Goal: Information Seeking & Learning: Learn about a topic

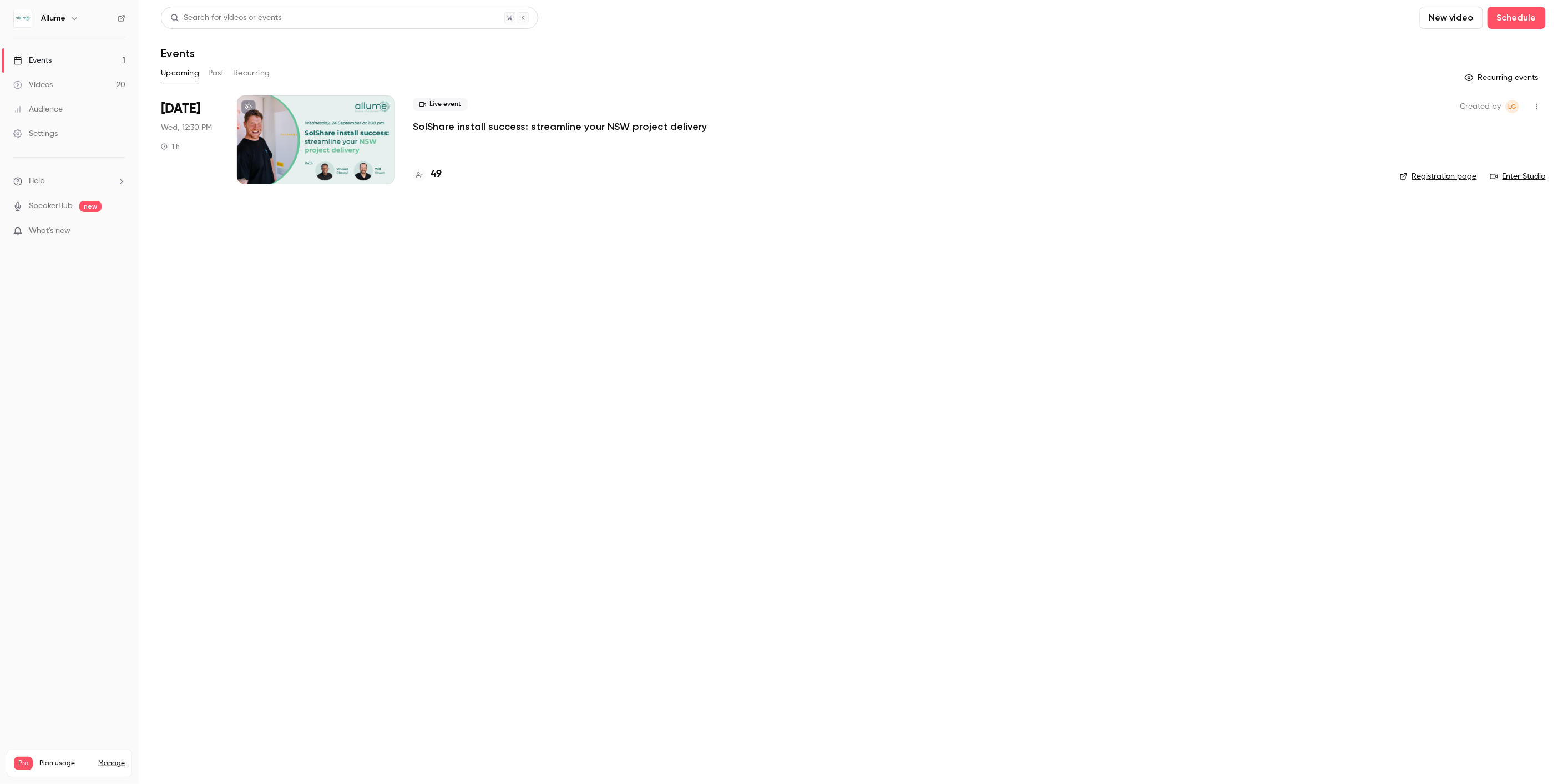
click at [503, 126] on p "SolShare install success: streamline your NSW project delivery" at bounding box center [560, 127] width 294 height 14
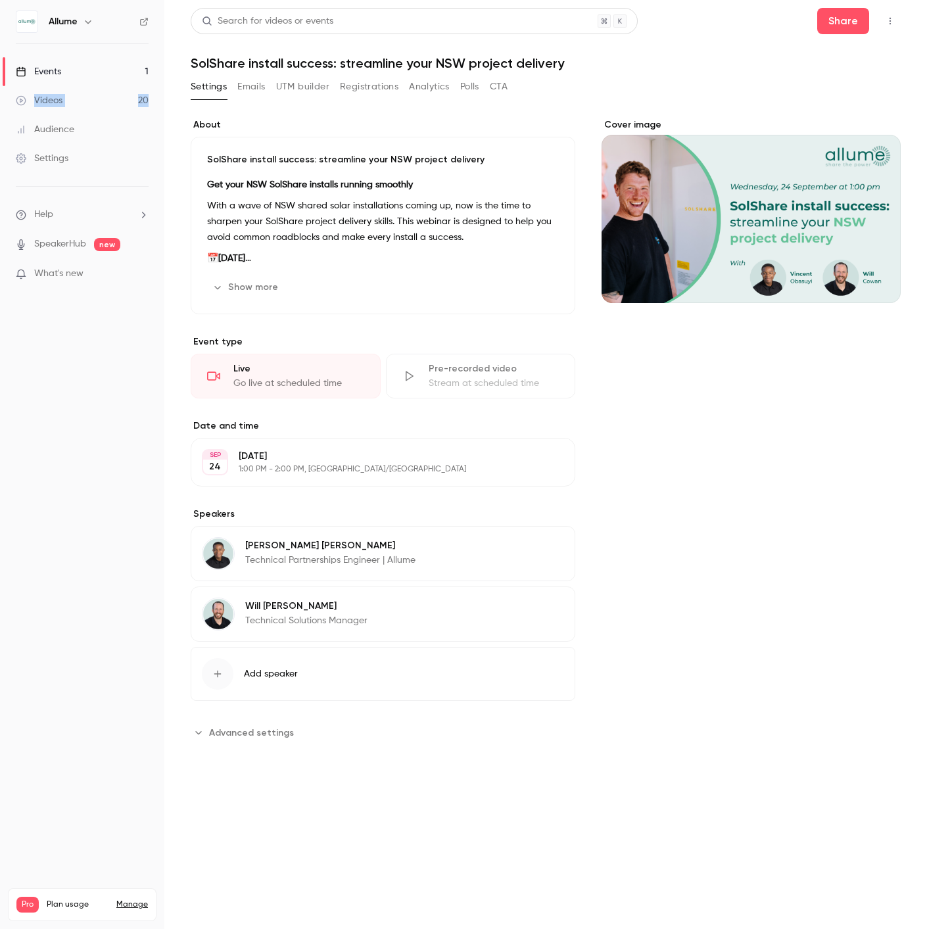
click at [473, 86] on button "Polls" at bounding box center [469, 86] width 19 height 21
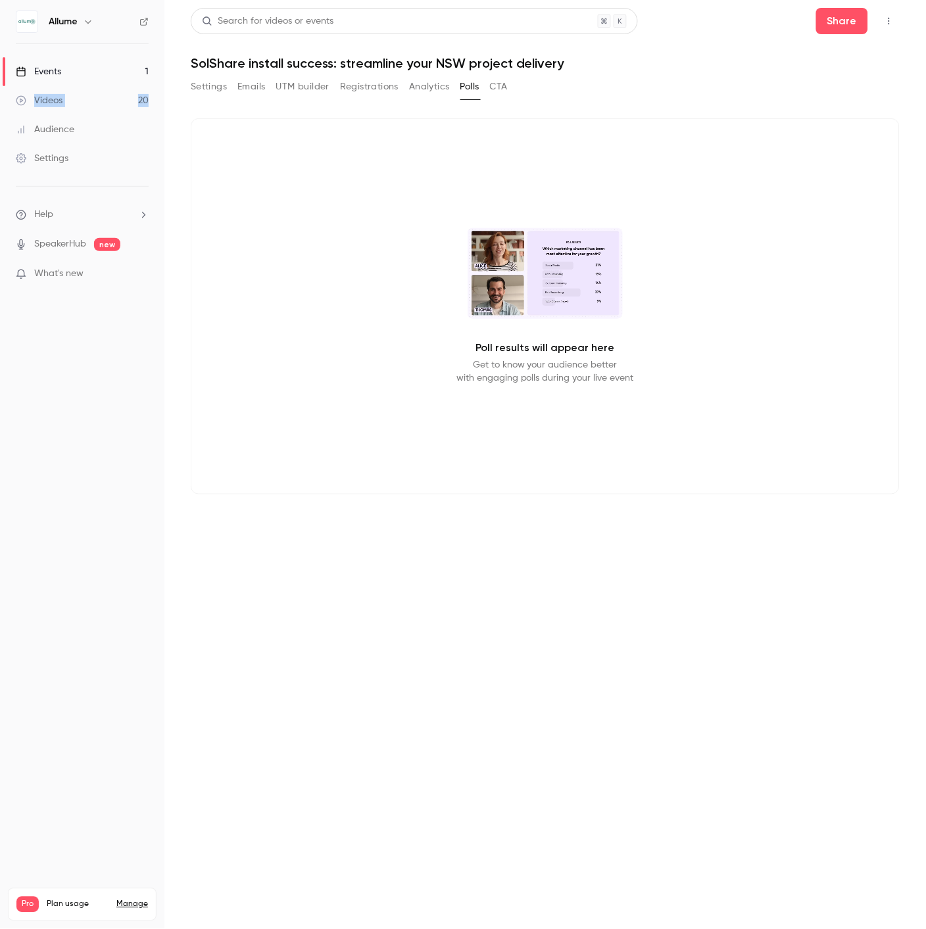
click at [465, 113] on div "Poll results will appear here Get to know your audience better with engaging po…" at bounding box center [545, 309] width 709 height 413
click at [199, 89] on button "Settings" at bounding box center [209, 86] width 36 height 21
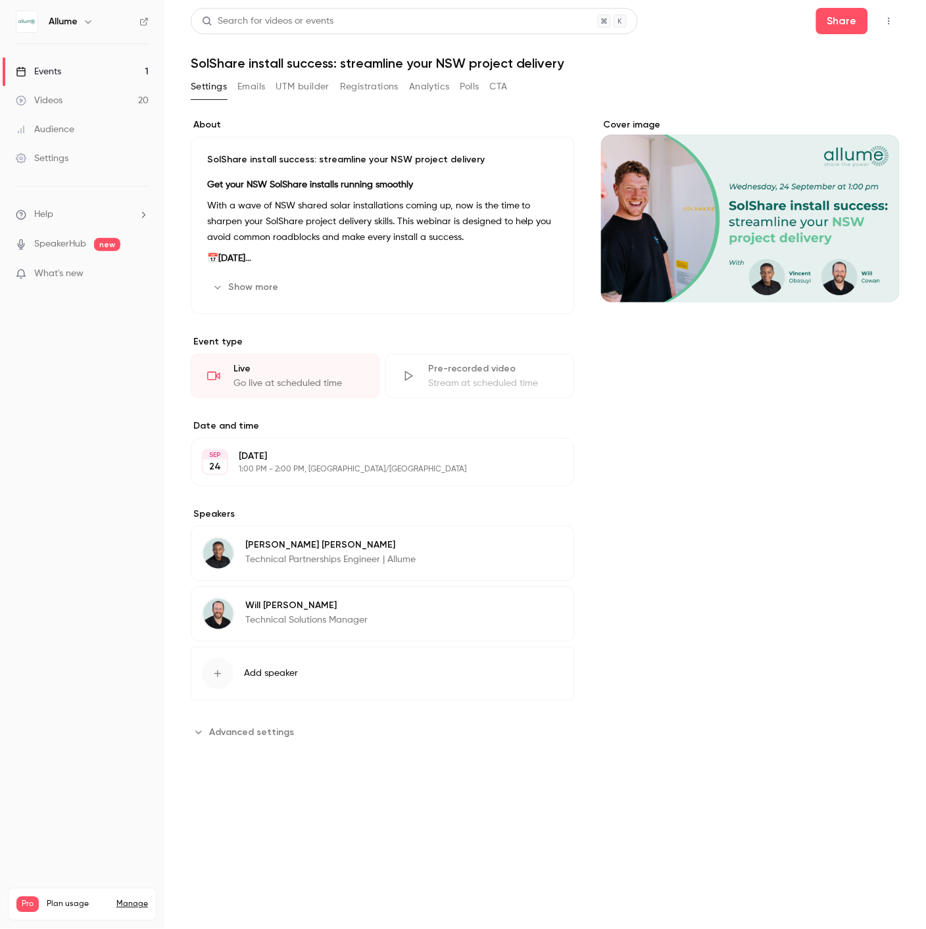
click at [896, 20] on button "button" at bounding box center [888, 21] width 21 height 21
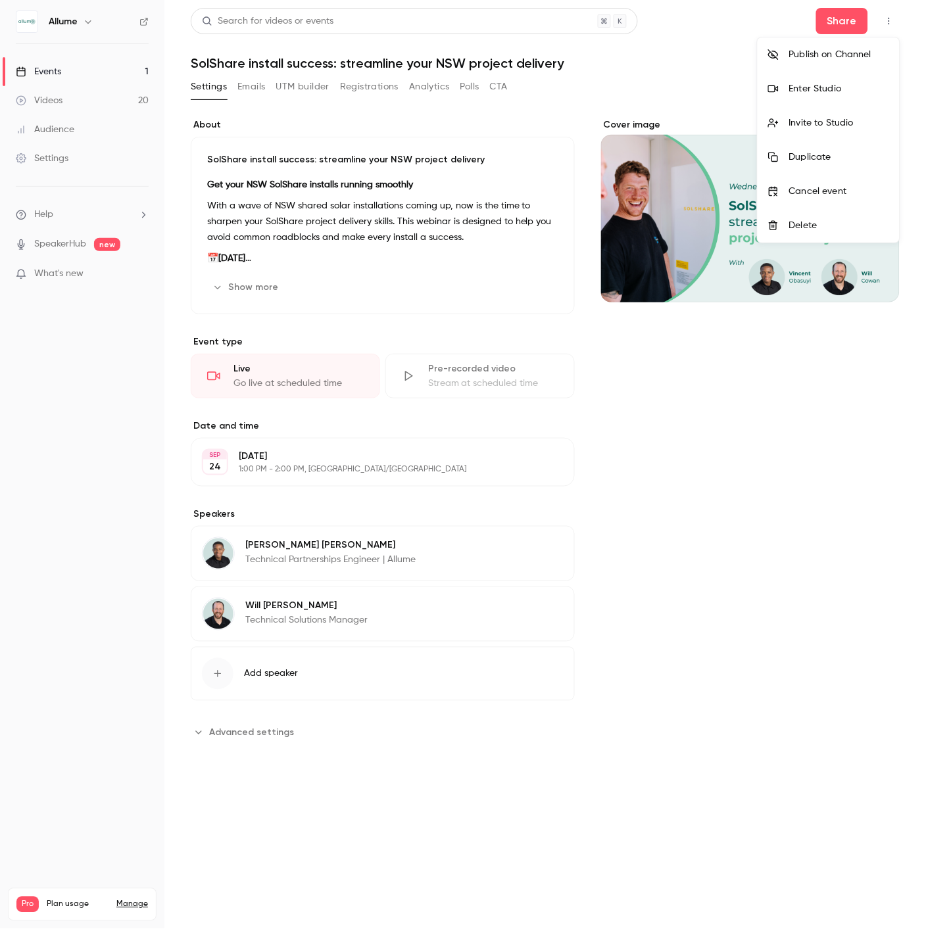
click at [827, 83] on div "Enter Studio" at bounding box center [839, 88] width 100 height 13
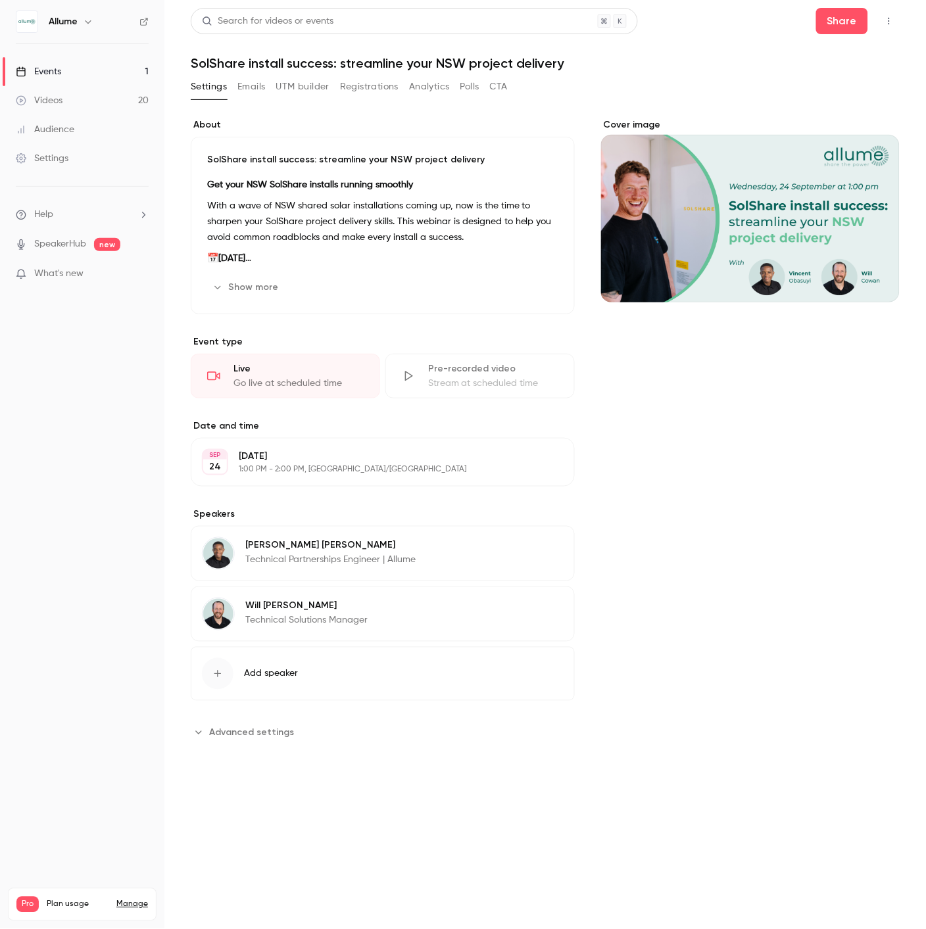
click at [99, 66] on link "Events 1" at bounding box center [82, 71] width 164 height 29
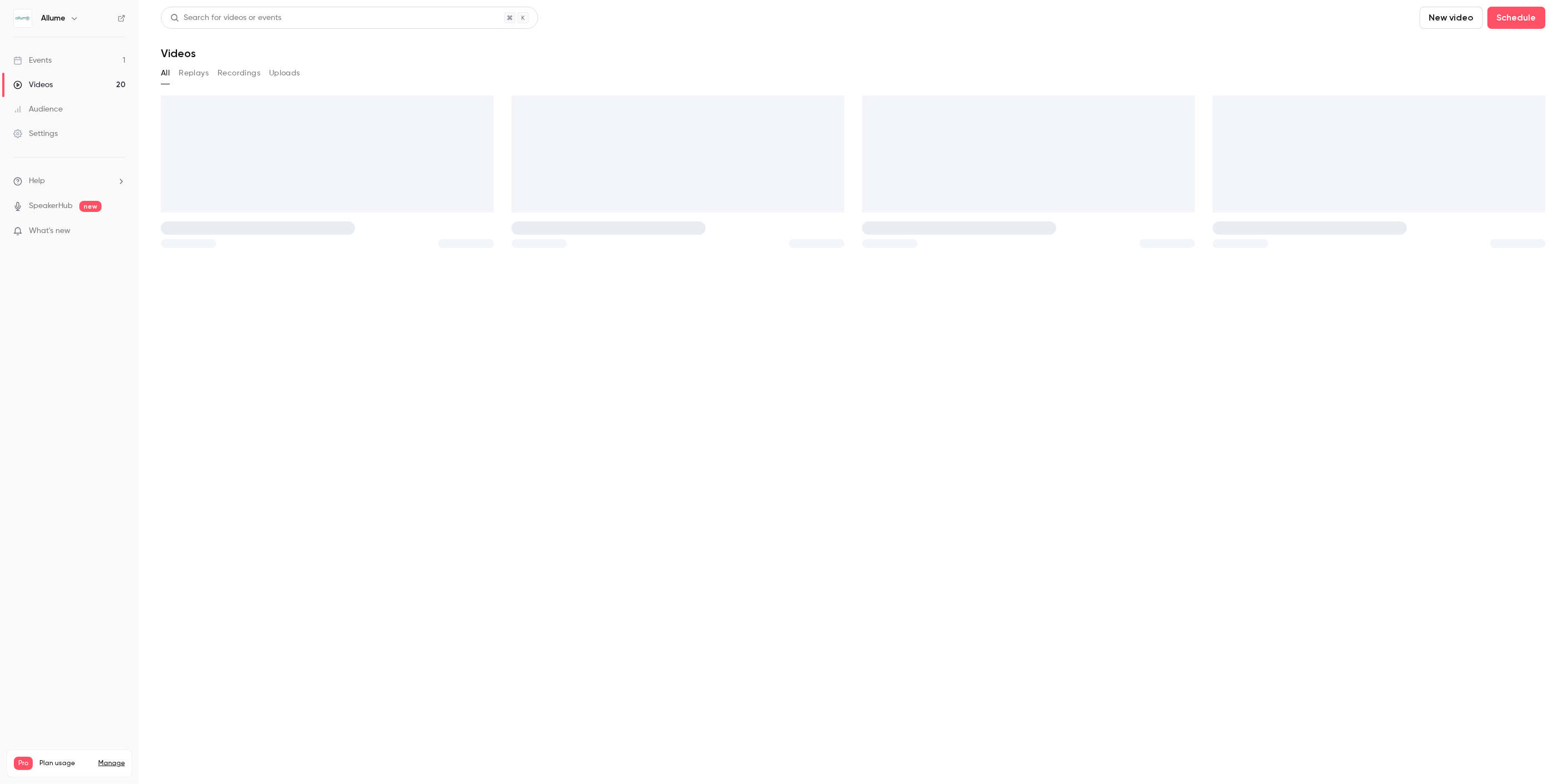
click at [192, 76] on button "Replays" at bounding box center [193, 73] width 30 height 18
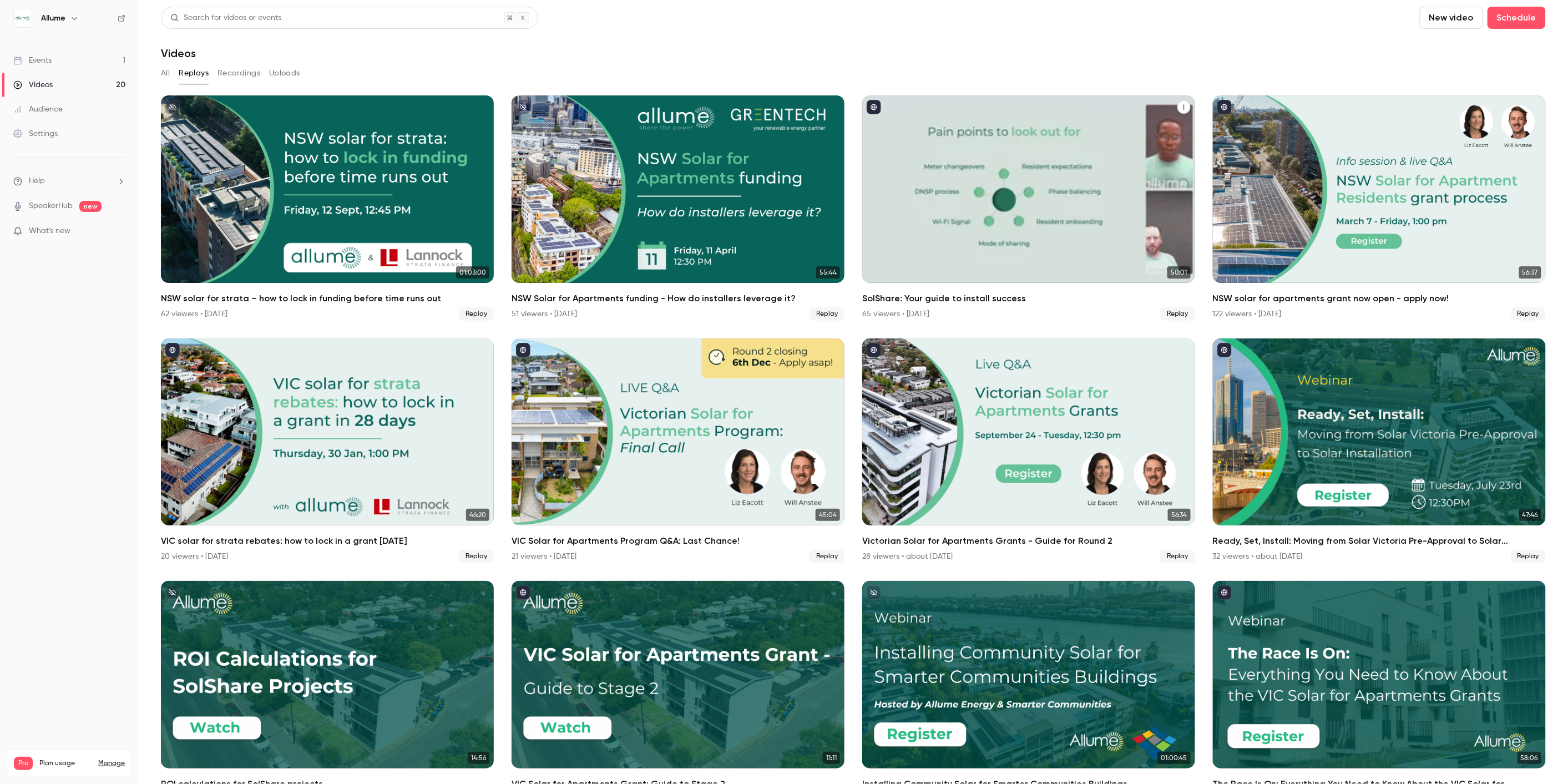
click at [1002, 156] on div "SolShare: Your guide to install success" at bounding box center [1029, 189] width 333 height 187
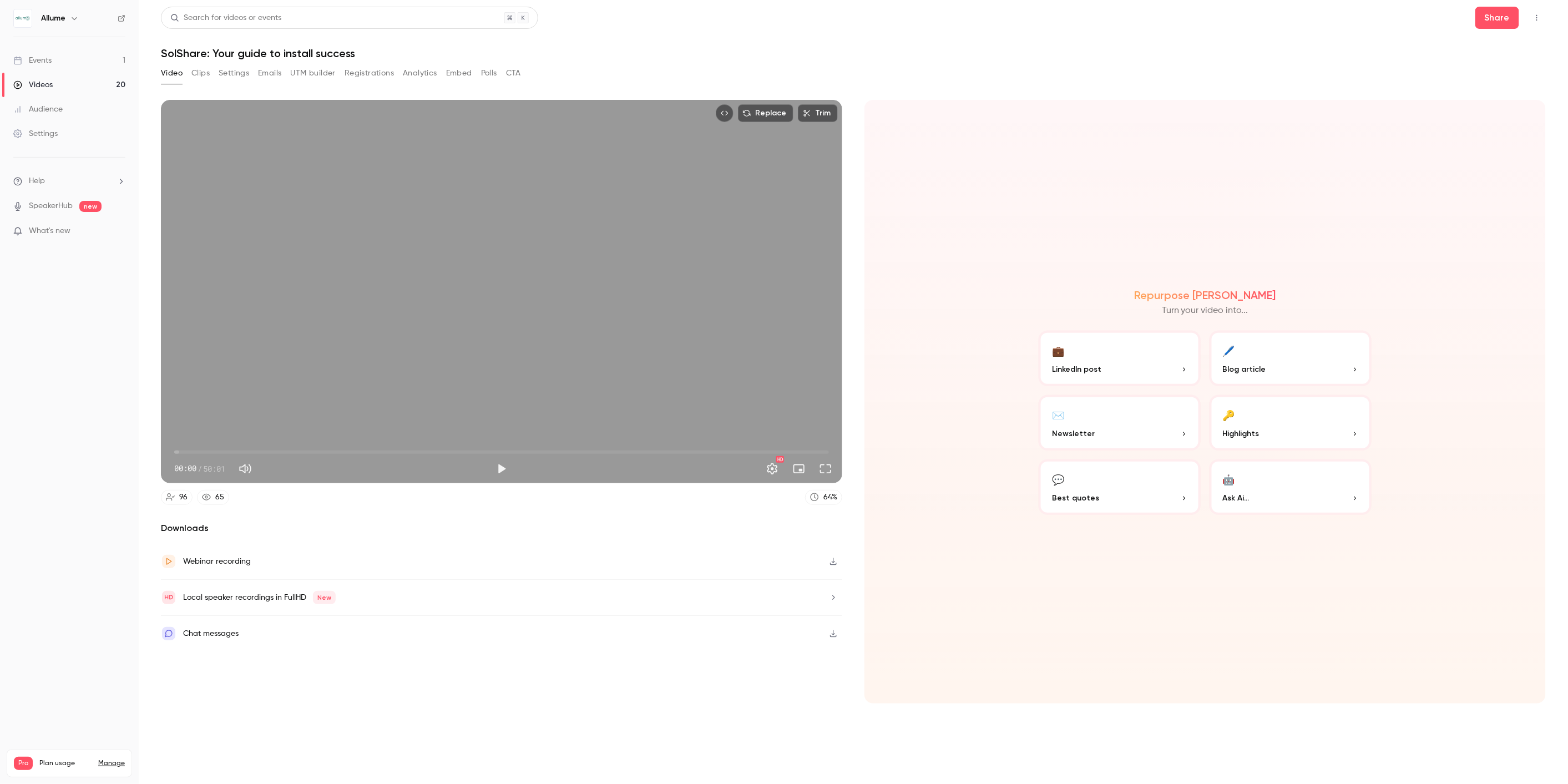
click at [495, 73] on button "Polls" at bounding box center [489, 73] width 16 height 18
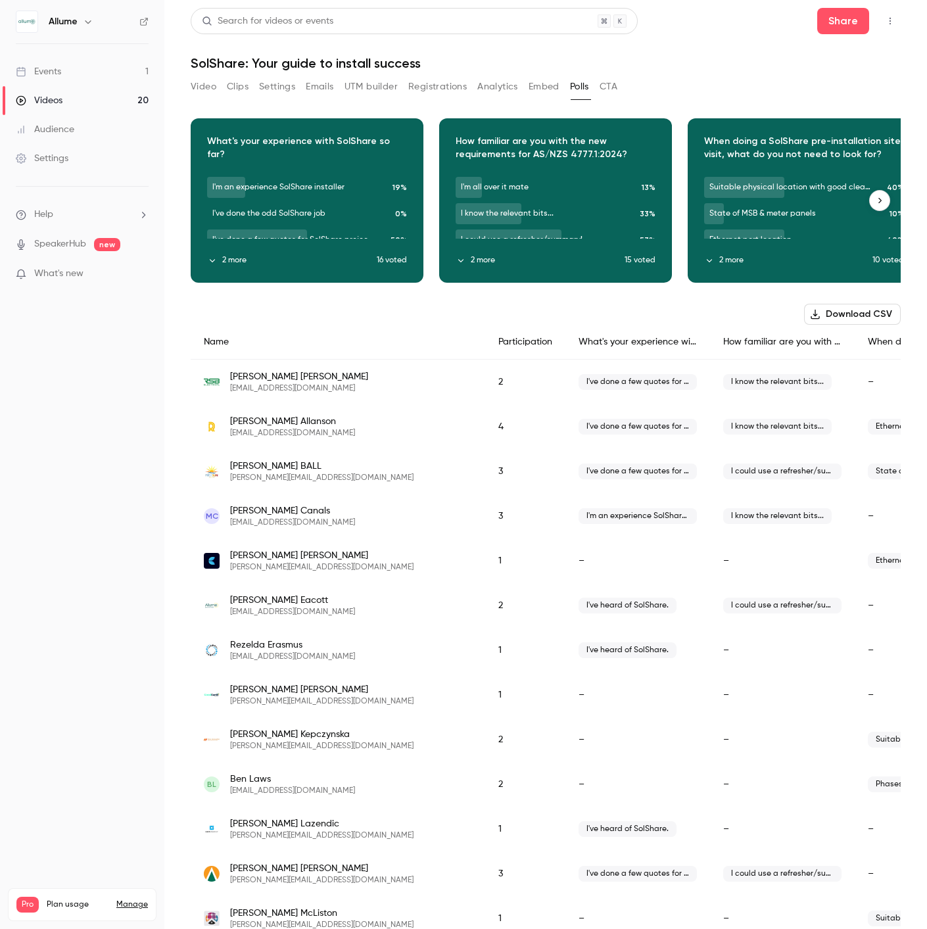
click at [222, 264] on button "2 more" at bounding box center [292, 260] width 170 height 12
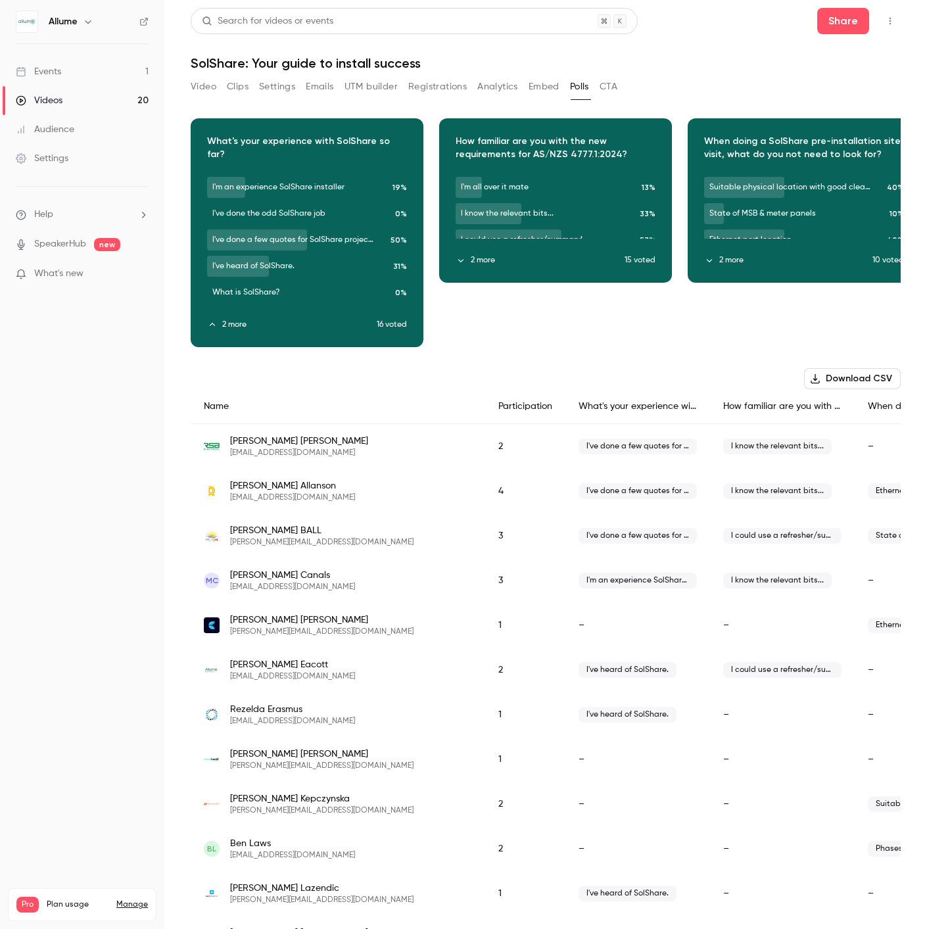
click at [67, 72] on link "Events 1" at bounding box center [82, 71] width 164 height 29
